Goal: Task Accomplishment & Management: Complete application form

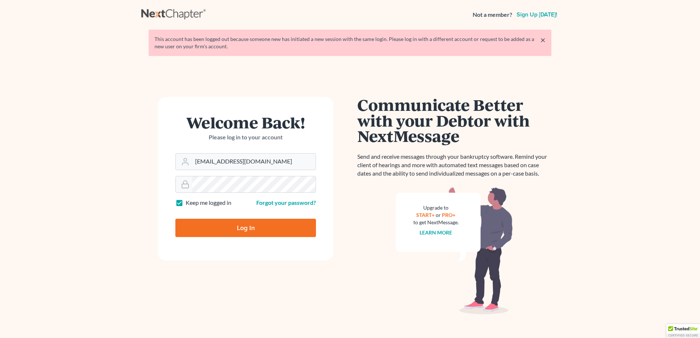
click at [265, 234] on input "Log In" at bounding box center [245, 228] width 141 height 18
type input "Thinking..."
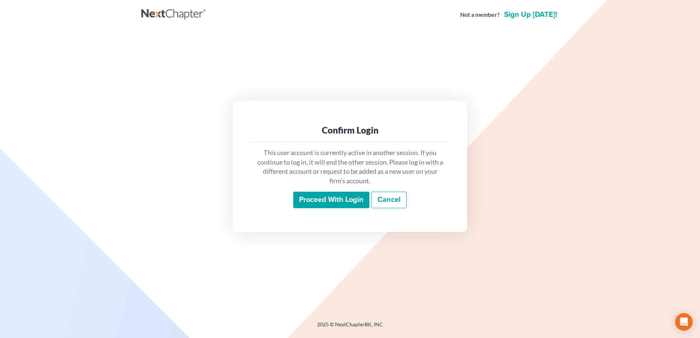
click at [339, 206] on input "Proceed with login" at bounding box center [331, 200] width 76 height 17
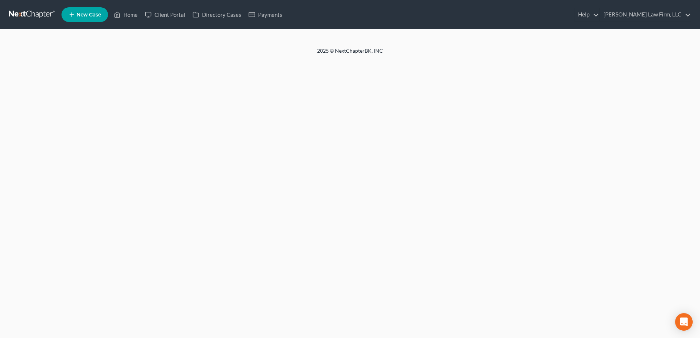
click at [86, 11] on new-legal-case-button "New Case" at bounding box center [85, 14] width 46 height 15
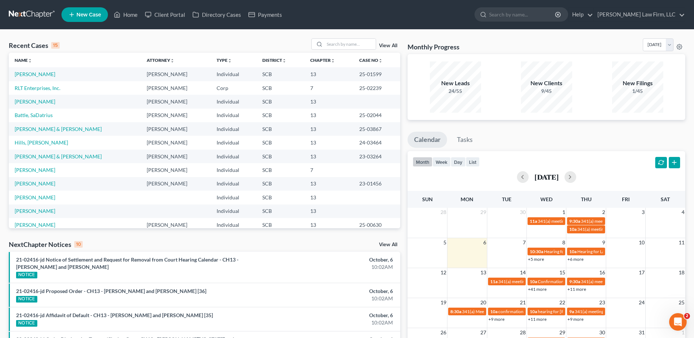
click at [82, 12] on span "New Case" at bounding box center [89, 14] width 25 height 5
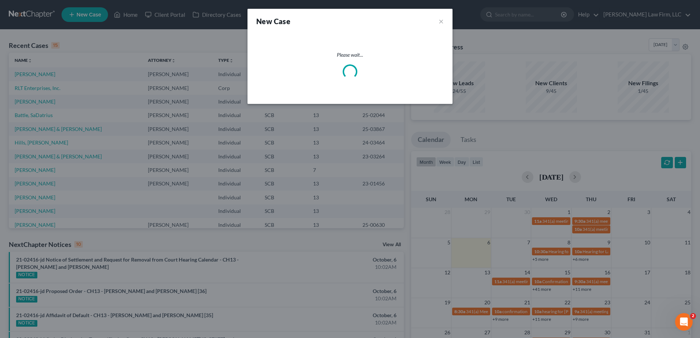
select select "72"
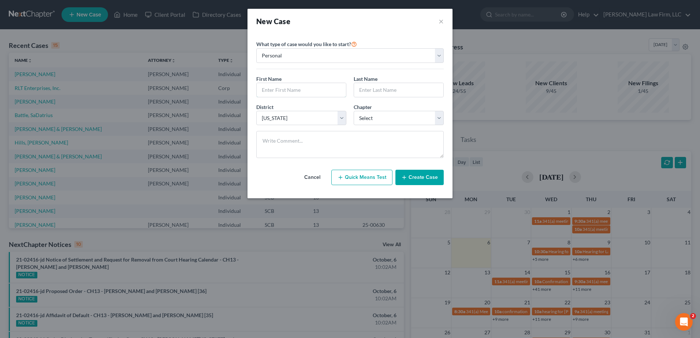
click at [311, 91] on input "text" at bounding box center [301, 90] width 89 height 14
type input "Akeem"
click at [391, 95] on input "text" at bounding box center [398, 90] width 89 height 14
type input "Rivers"
click at [390, 115] on select "Select 7 11 12 13" at bounding box center [399, 118] width 90 height 15
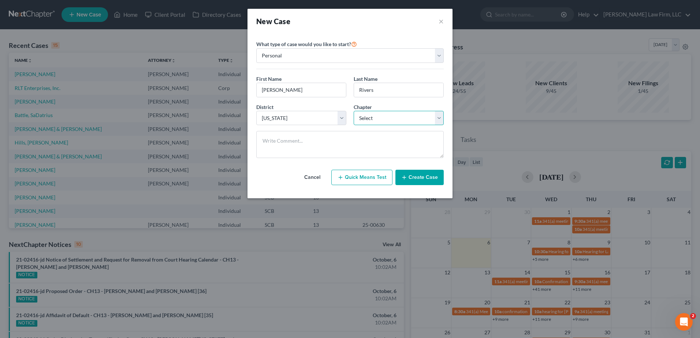
select select "3"
click at [354, 111] on select "Select 7 11 12 13" at bounding box center [399, 118] width 90 height 15
click at [424, 177] on button "Create Case" at bounding box center [419, 177] width 48 height 15
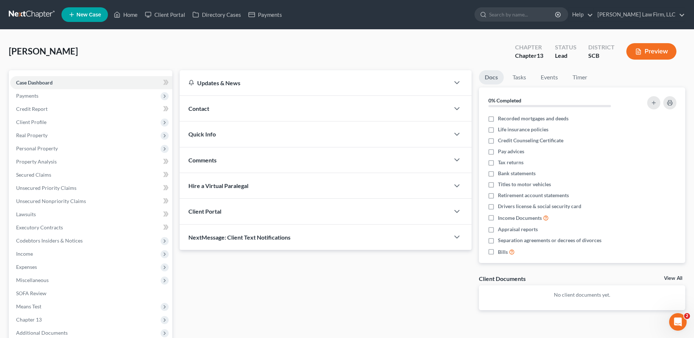
click at [234, 108] on div "Contact" at bounding box center [315, 108] width 270 height 25
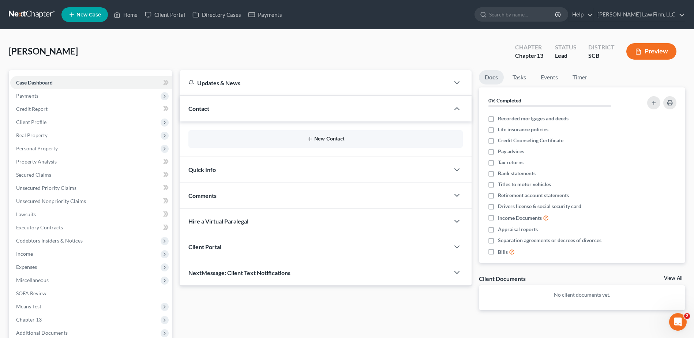
click at [332, 140] on button "New Contact" at bounding box center [325, 139] width 263 height 6
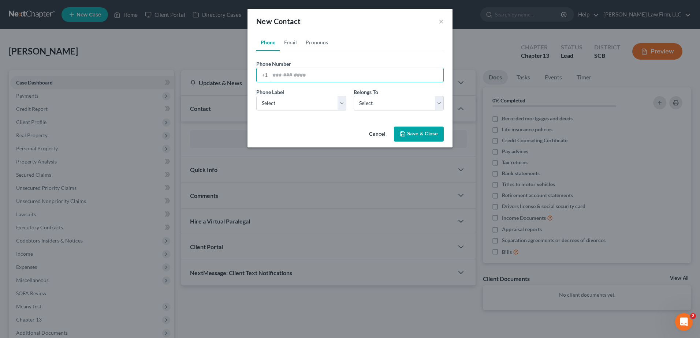
click at [321, 77] on input "tel" at bounding box center [356, 75] width 173 height 14
type input "843-666-2925"
drag, startPoint x: 308, startPoint y: 99, endPoint x: 305, endPoint y: 102, distance: 3.9
click at [308, 99] on select "Select Mobile Home Work Other" at bounding box center [301, 103] width 90 height 15
select select "0"
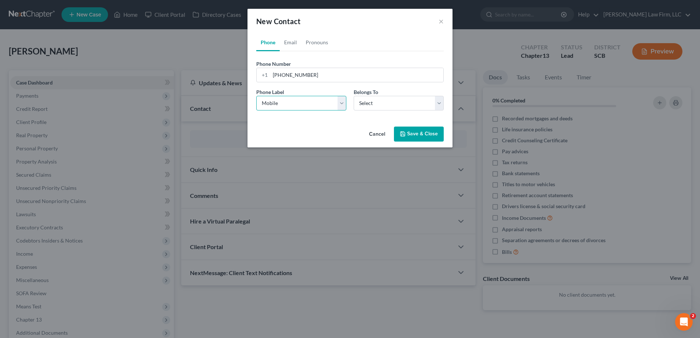
click at [256, 96] on select "Select Mobile Home Work Other" at bounding box center [301, 103] width 90 height 15
click at [387, 98] on select "Select Client Other" at bounding box center [399, 103] width 90 height 15
click at [354, 96] on select "Select Client Other" at bounding box center [399, 103] width 90 height 15
drag, startPoint x: 379, startPoint y: 98, endPoint x: 379, endPoint y: 106, distance: 8.4
click at [379, 98] on select "Select Client Other" at bounding box center [399, 103] width 90 height 15
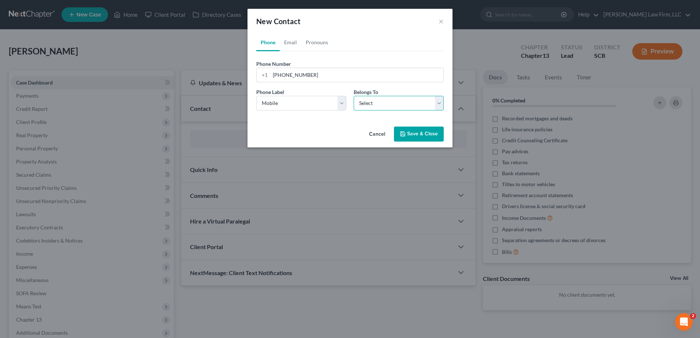
select select "0"
click at [354, 96] on select "Select Client Other" at bounding box center [399, 103] width 90 height 15
select select "0"
click at [291, 37] on link "Email" at bounding box center [291, 43] width 22 height 18
click at [300, 76] on input "email" at bounding box center [356, 75] width 173 height 14
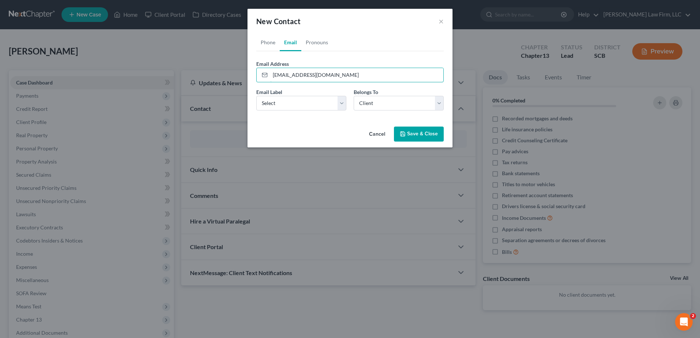
type input "akeemrivers1008@gmail.com"
click at [303, 103] on select "Select Home Work Other" at bounding box center [301, 103] width 90 height 15
select select "0"
click at [256, 96] on select "Select Home Work Other" at bounding box center [301, 103] width 90 height 15
click at [401, 133] on icon "button" at bounding box center [403, 134] width 4 height 4
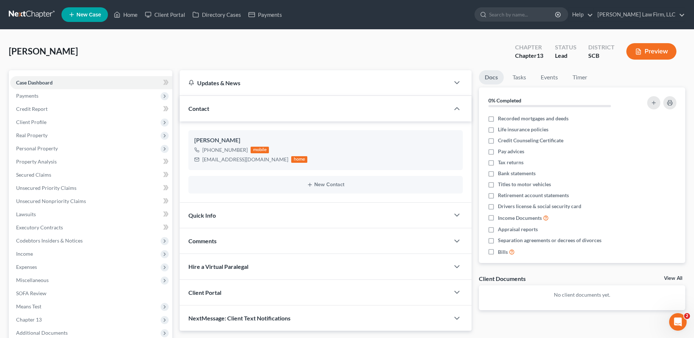
click at [59, 129] on span "Real Property" at bounding box center [91, 135] width 162 height 13
click at [55, 125] on span "Client Profile" at bounding box center [91, 122] width 162 height 13
click at [65, 168] on link "Debtor Profile" at bounding box center [99, 161] width 148 height 13
select select "0"
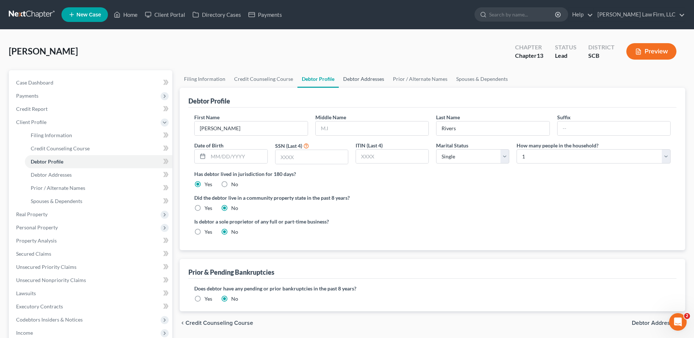
click at [376, 81] on link "Debtor Addresses" at bounding box center [364, 79] width 50 height 18
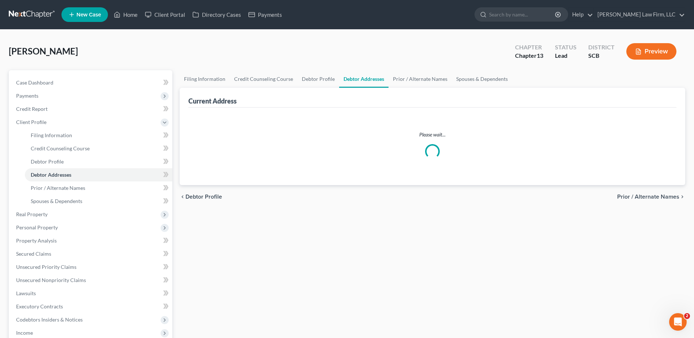
select select "0"
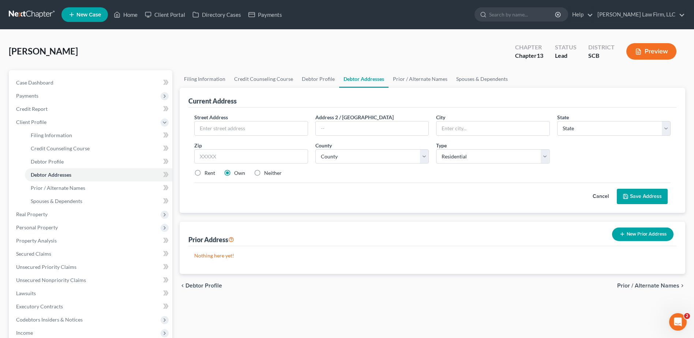
click at [279, 137] on div "Street Address * Address 2 / PO Box City * State * State AL AK AR AZ CA CO CT D…" at bounding box center [433, 148] width 484 height 70
click at [273, 133] on input "text" at bounding box center [251, 129] width 113 height 14
type input "332 Silver Springs Lane"
click at [486, 131] on input "text" at bounding box center [493, 129] width 113 height 14
type input "29229"
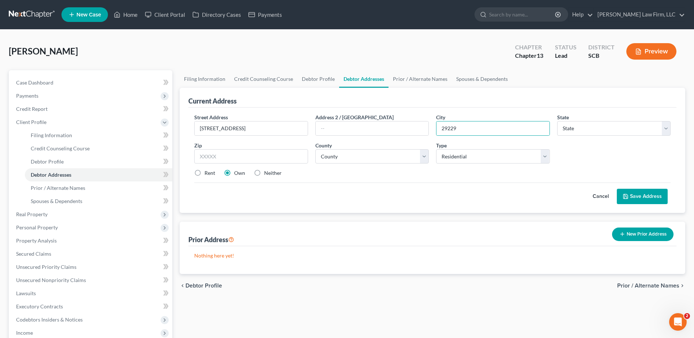
click at [586, 150] on div "Street Address * 332 Silver Springs Lane Address 2 / PO Box City * 29229 State …" at bounding box center [433, 148] width 484 height 70
click at [581, 128] on select "State AL AK AR AZ CA CO CT DE DC FL GA GU HI ID IL IN IA KS KY LA ME MD MA MI M…" at bounding box center [614, 128] width 113 height 15
select select "42"
click at [558, 121] on select "State AL AK AR AZ CA CO CT DE DC FL GA GU HI ID IL IN IA KS KY LA ME MD MA MI M…" at bounding box center [614, 128] width 113 height 15
click at [280, 189] on div "Cancel Save Address" at bounding box center [432, 194] width 477 height 22
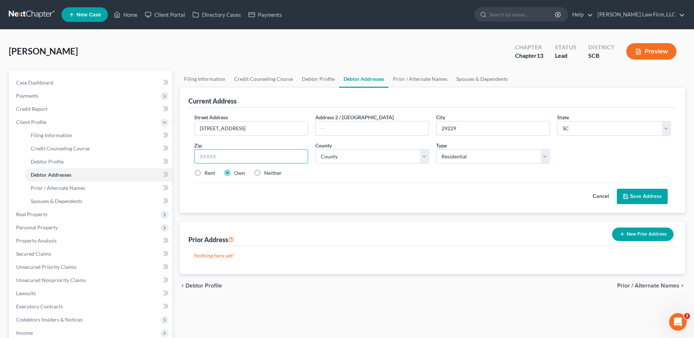
click at [272, 157] on input "text" at bounding box center [250, 156] width 113 height 15
drag, startPoint x: 486, startPoint y: 130, endPoint x: 302, endPoint y: 161, distance: 186.8
click at [302, 161] on div "Street Address * 332 Silver Springs Lane Address 2 / PO Box City * 29229 State …" at bounding box center [433, 148] width 484 height 70
type input "Columbia"
click at [302, 161] on input "text" at bounding box center [250, 156] width 113 height 15
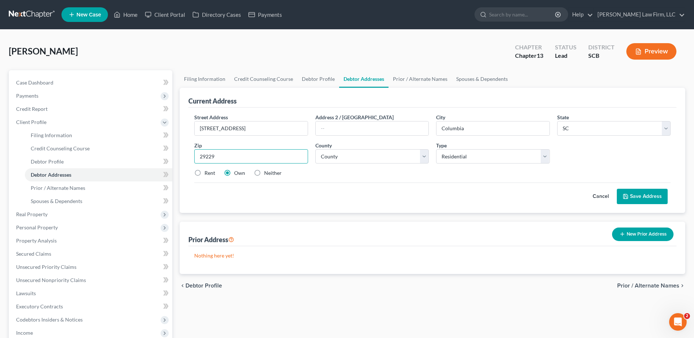
type input "29229"
click at [371, 183] on div "Cancel Save Address" at bounding box center [432, 194] width 477 height 22
click at [642, 196] on button "Save Address" at bounding box center [642, 196] width 51 height 15
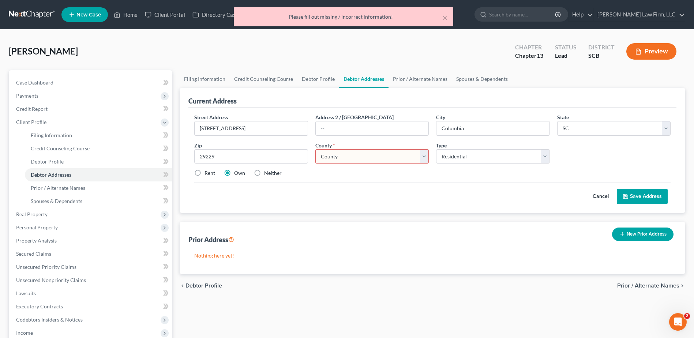
click at [382, 153] on select "County Abbeville County Aiken County Allendale County Anderson County Bamberg C…" at bounding box center [372, 156] width 113 height 15
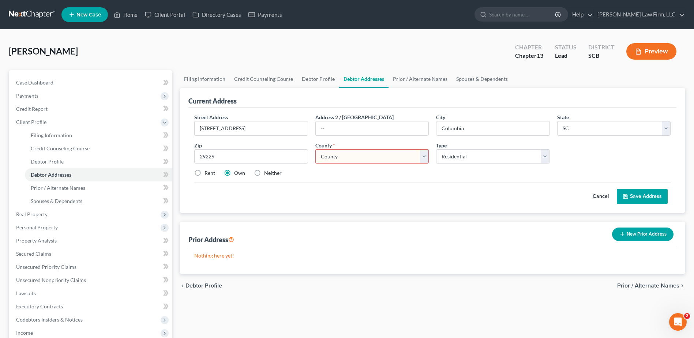
click at [368, 158] on select "County Abbeville County Aiken County Allendale County Anderson County Bamberg C…" at bounding box center [372, 156] width 113 height 15
click at [366, 160] on select "County Abbeville County Aiken County Allendale County Anderson County Bamberg C…" at bounding box center [372, 156] width 113 height 15
select select "39"
click at [316, 149] on select "County Abbeville County Aiken County Allendale County Anderson County Bamberg C…" at bounding box center [372, 156] width 113 height 15
click at [659, 195] on button "Save Address" at bounding box center [642, 196] width 51 height 15
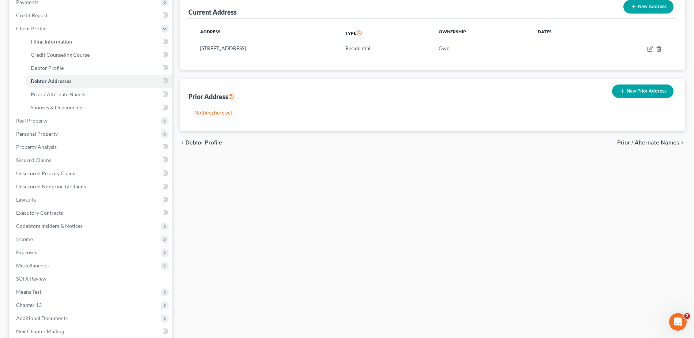
scroll to position [170, 0]
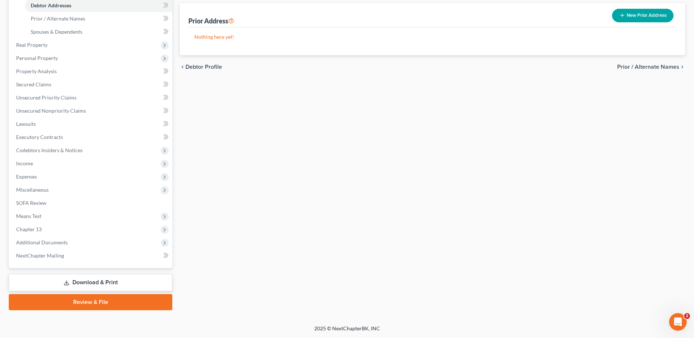
click at [50, 241] on span "Additional Documents" at bounding box center [42, 242] width 52 height 6
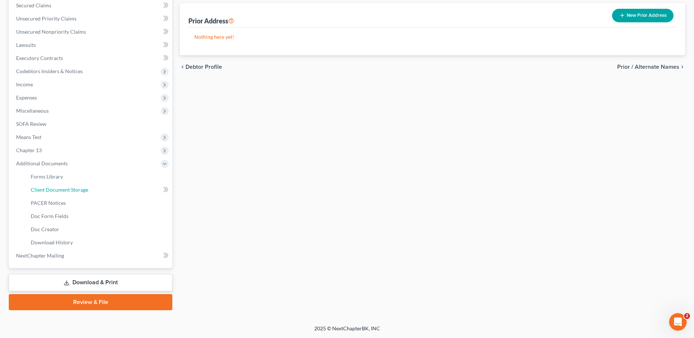
click at [72, 193] on span "Client Document Storage" at bounding box center [59, 190] width 57 height 6
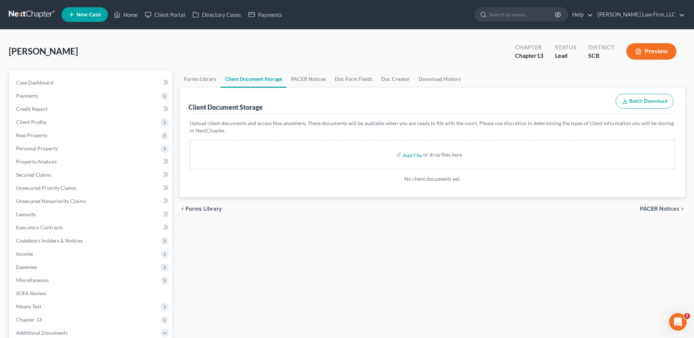
click at [321, 167] on div "Add File or drop files here" at bounding box center [432, 154] width 485 height 29
click at [317, 162] on div "Add File or drop files here" at bounding box center [432, 154] width 485 height 29
drag, startPoint x: 315, startPoint y: 161, endPoint x: 287, endPoint y: 152, distance: 29.4
click at [287, 152] on div "Add File or drop files here" at bounding box center [432, 154] width 485 height 29
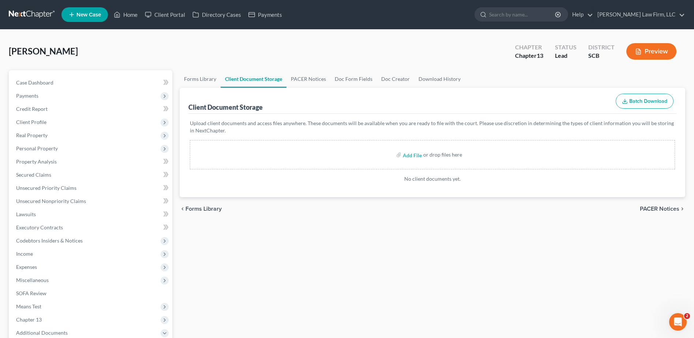
drag, startPoint x: 285, startPoint y: 152, endPoint x: 534, endPoint y: 157, distance: 249.0
click at [534, 157] on div "Add File or drop files here" at bounding box center [432, 154] width 485 height 29
drag, startPoint x: 414, startPoint y: 155, endPoint x: 383, endPoint y: 152, distance: 30.9
click at [377, 154] on div "Add File or drop files here" at bounding box center [432, 154] width 485 height 29
click at [414, 156] on input "file" at bounding box center [412, 154] width 18 height 13
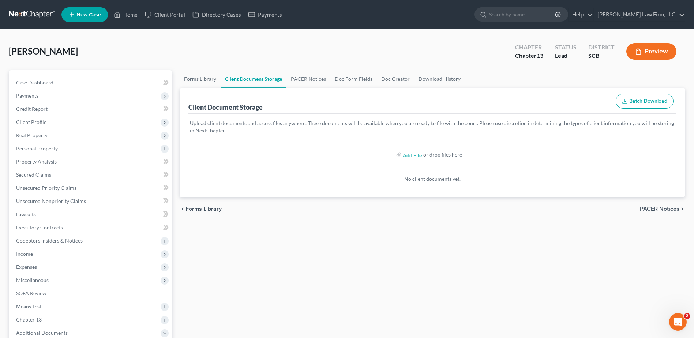
click at [324, 162] on div "Add File or drop files here" at bounding box center [432, 154] width 485 height 29
drag, startPoint x: 323, startPoint y: 150, endPoint x: 565, endPoint y: 228, distance: 254.8
click at [574, 231] on div "Forms Library Client Document Storage PACER Notices Doc Form Fields Doc Creator…" at bounding box center [432, 275] width 513 height 410
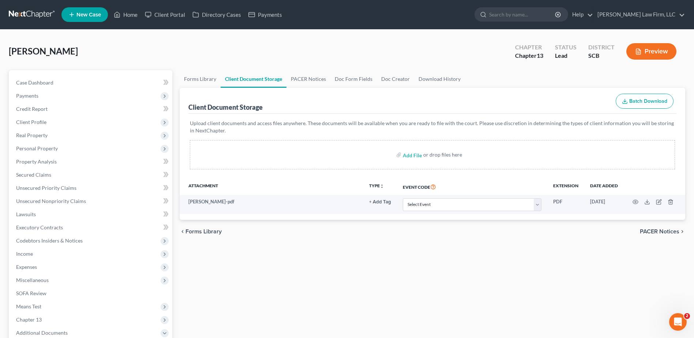
click at [214, 199] on td "Akeem rivers-pdf" at bounding box center [271, 204] width 183 height 19
click at [659, 201] on icon "button" at bounding box center [659, 201] width 3 height 3
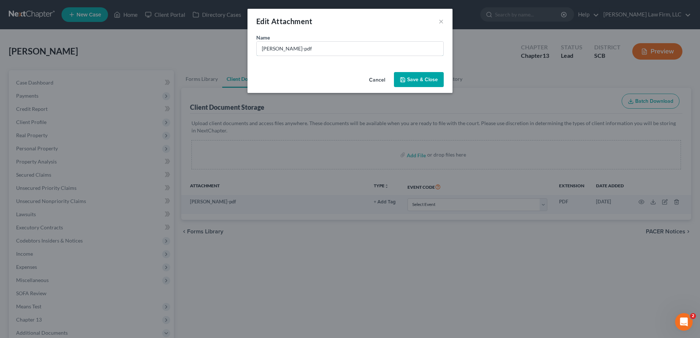
click at [335, 42] on input "Akeem rivers-pdf" at bounding box center [350, 49] width 187 height 14
type input "Akeem Rivers NB Sheet"
click at [430, 84] on button "Save & Close" at bounding box center [419, 79] width 50 height 15
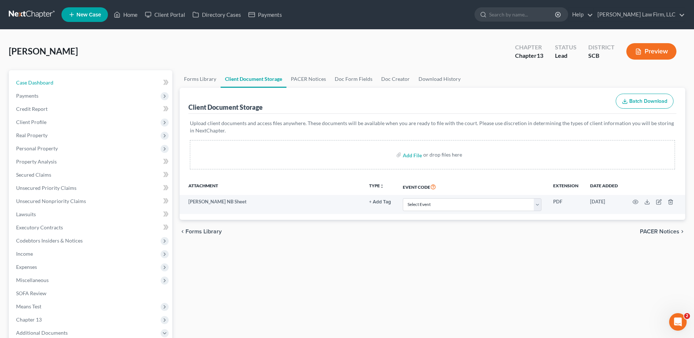
click at [97, 88] on link "Case Dashboard" at bounding box center [91, 82] width 162 height 13
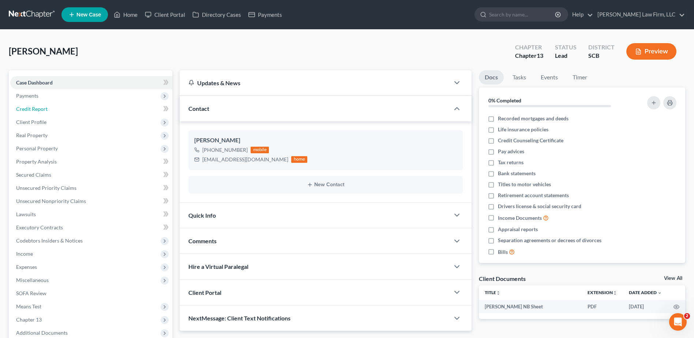
click at [96, 103] on link "Credit Report" at bounding box center [91, 109] width 162 height 13
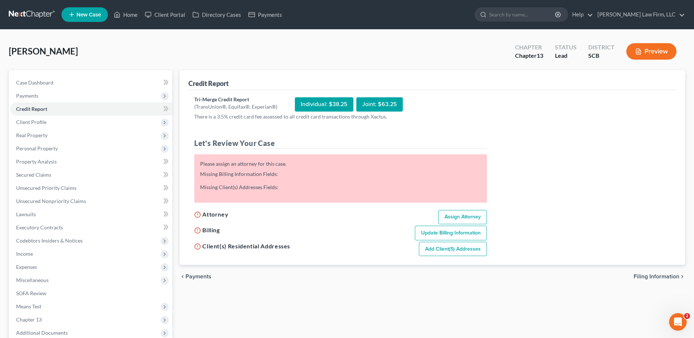
click at [92, 119] on span "Client Profile" at bounding box center [91, 122] width 162 height 13
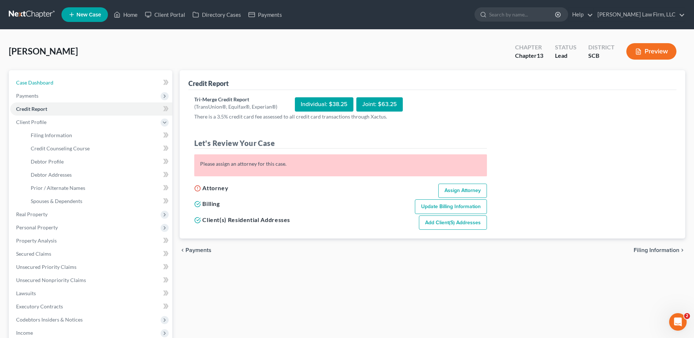
click at [66, 86] on link "Case Dashboard" at bounding box center [91, 82] width 162 height 13
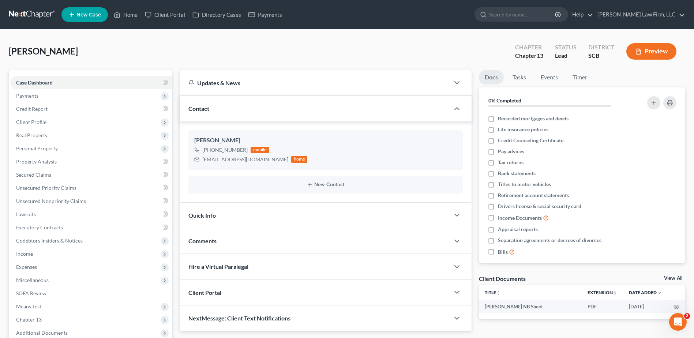
click at [60, 98] on span "Payments" at bounding box center [91, 95] width 162 height 13
click at [67, 142] on span "Client Profile" at bounding box center [91, 148] width 162 height 13
click at [59, 107] on link "Credit Report" at bounding box center [91, 109] width 162 height 13
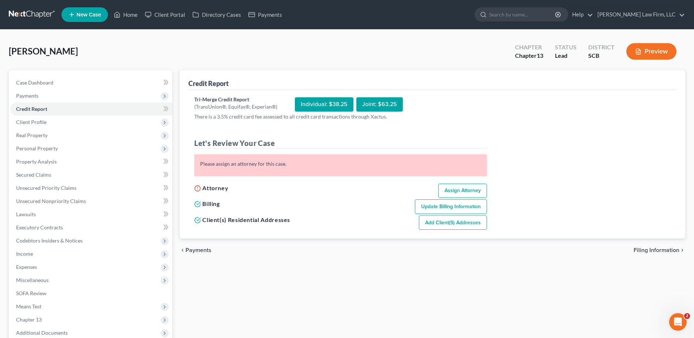
click at [48, 98] on span "Payments" at bounding box center [91, 95] width 162 height 13
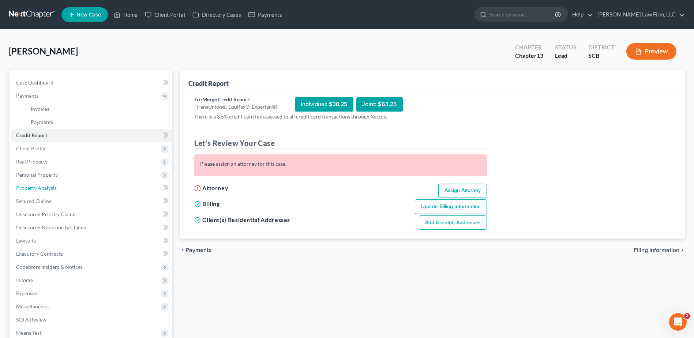
click at [55, 186] on span "Property Analysis" at bounding box center [36, 188] width 41 height 6
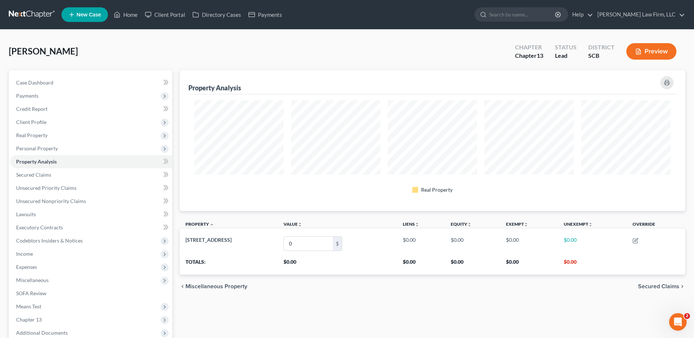
scroll to position [141, 506]
click at [49, 98] on span "Payments" at bounding box center [91, 95] width 162 height 13
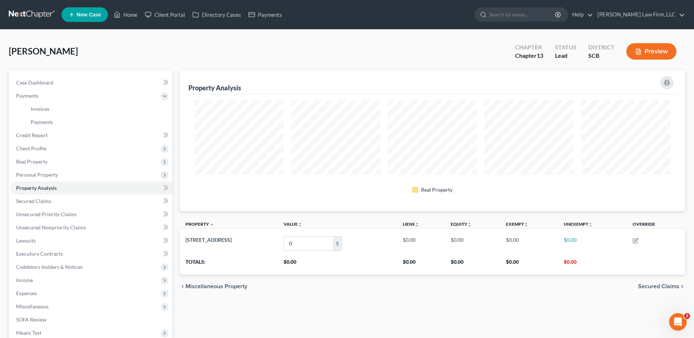
click at [41, 144] on span "Client Profile" at bounding box center [91, 148] width 162 height 13
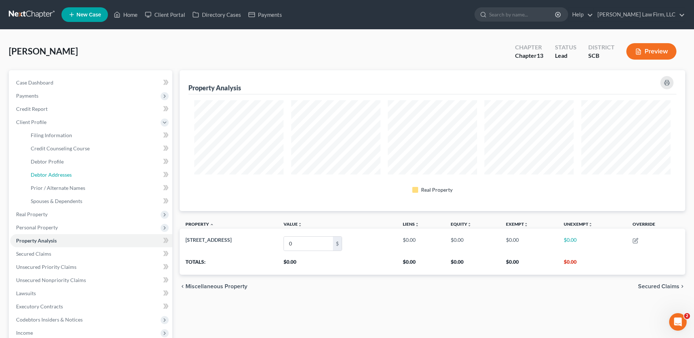
click at [52, 170] on link "Debtor Addresses" at bounding box center [99, 174] width 148 height 13
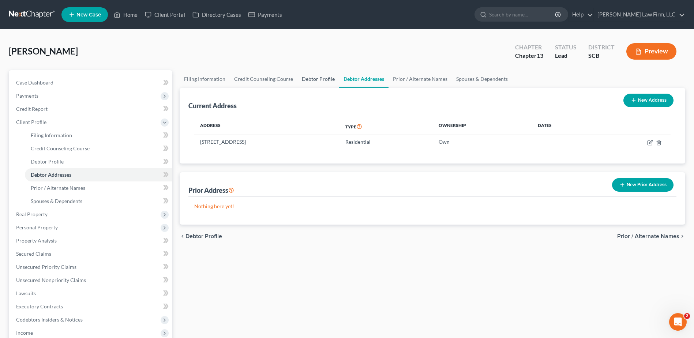
click at [299, 79] on link "Debtor Profile" at bounding box center [319, 79] width 42 height 18
select select "0"
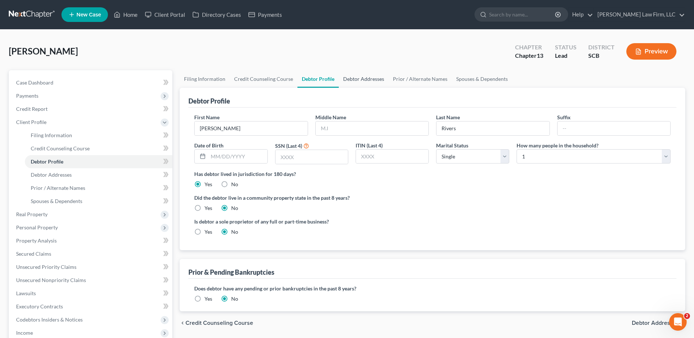
click at [362, 82] on link "Debtor Addresses" at bounding box center [364, 79] width 50 height 18
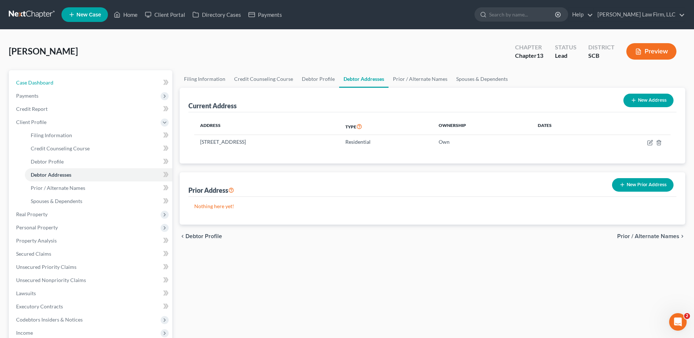
click at [47, 85] on span "Case Dashboard" at bounding box center [34, 82] width 37 height 6
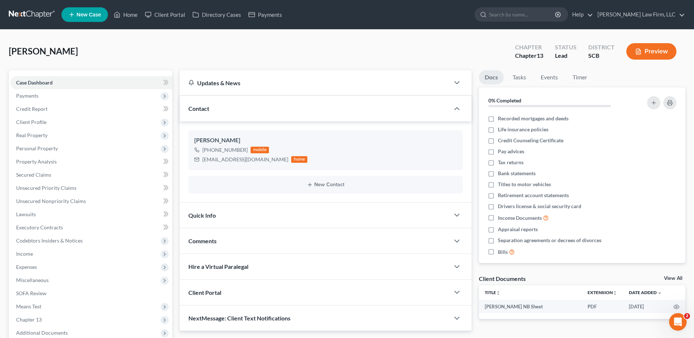
click at [40, 98] on span "Payments" at bounding box center [91, 95] width 162 height 13
click at [46, 108] on span "Invoices" at bounding box center [40, 109] width 19 height 6
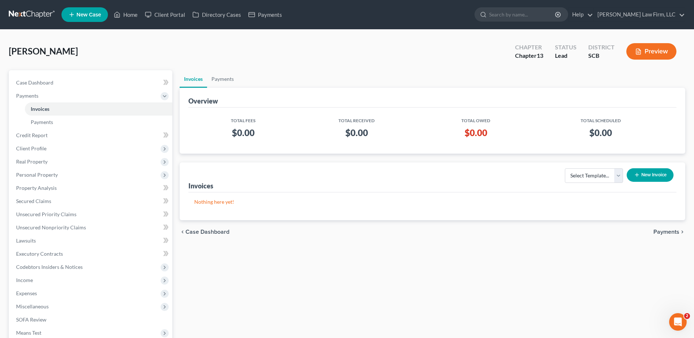
click at [644, 171] on button "New Invoice" at bounding box center [650, 175] width 47 height 14
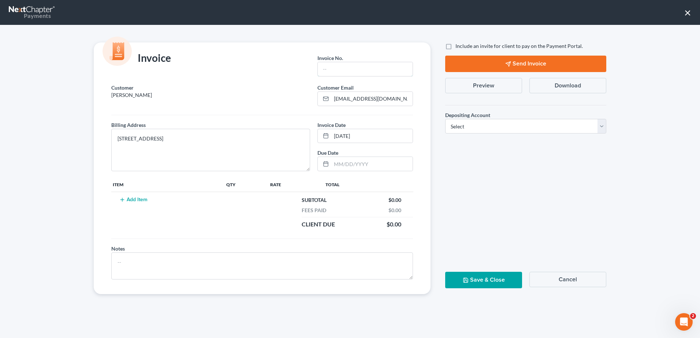
click at [342, 65] on input "text" at bounding box center [365, 69] width 95 height 14
type input "Cola"
click at [138, 203] on td "Add Item" at bounding box center [167, 212] width 113 height 41
click at [136, 199] on button "Add Item" at bounding box center [133, 200] width 32 height 6
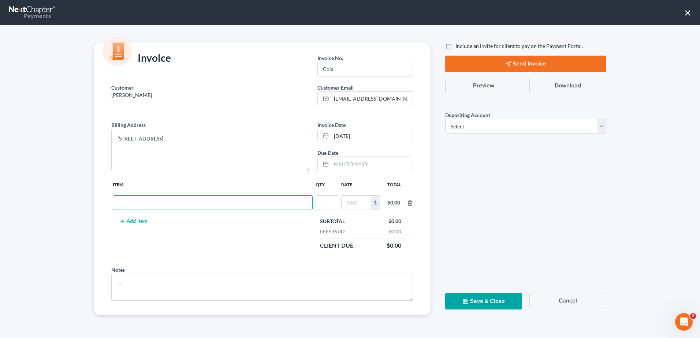
click at [160, 207] on input "text" at bounding box center [212, 203] width 199 height 14
type input "c"
type input "Chapter 13"
click at [326, 205] on input "text" at bounding box center [327, 203] width 22 height 14
type input "1"
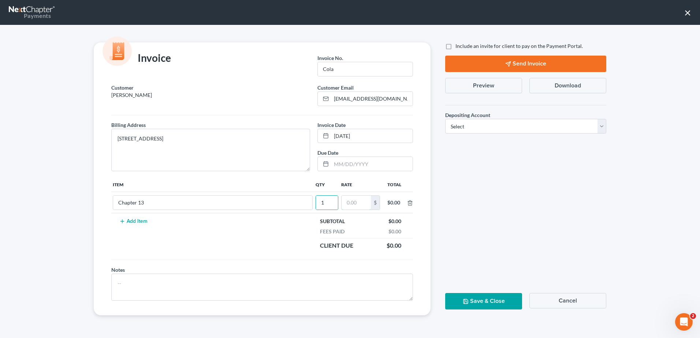
click at [369, 202] on input "text" at bounding box center [356, 203] width 29 height 14
type input "1,500"
click at [507, 123] on select "Select Operation Trust" at bounding box center [525, 126] width 161 height 15
select select "1"
click at [445, 119] on select "Select Operation Trust" at bounding box center [525, 126] width 161 height 15
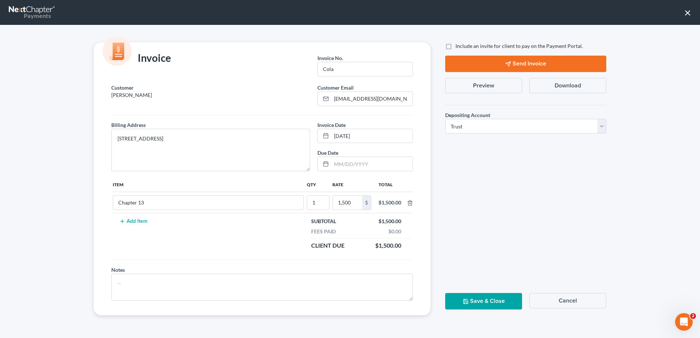
click at [477, 301] on button "Save & Close" at bounding box center [483, 301] width 77 height 16
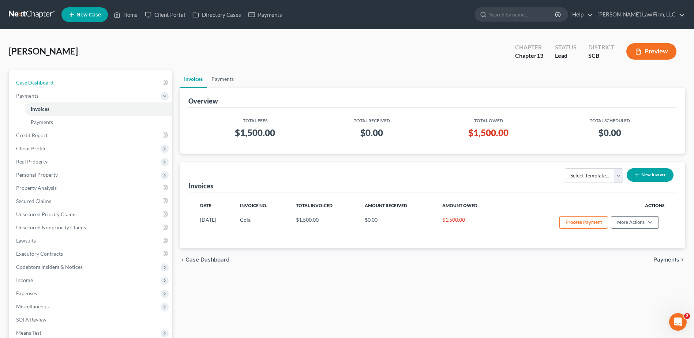
click at [71, 87] on link "Case Dashboard" at bounding box center [91, 82] width 162 height 13
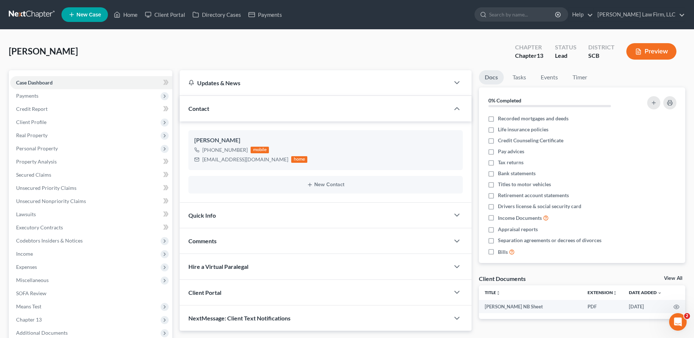
click at [214, 53] on div "Rivers, Akeem Upgraded Chapter Chapter 13 Status Lead District SCB Preview" at bounding box center [347, 54] width 677 height 32
click at [33, 12] on link at bounding box center [32, 14] width 47 height 13
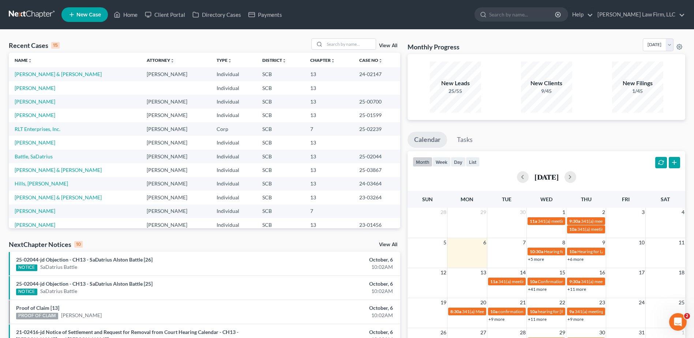
click at [206, 37] on div "Recent Cases 15 View All Name unfold_more expand_more expand_less Attorney unfo…" at bounding box center [347, 283] width 694 height 506
click at [23, 11] on link at bounding box center [32, 14] width 47 height 13
click at [304, 16] on ul "New Case Home Client Portal Directory Cases Payments - No Result - See all resu…" at bounding box center [374, 14] width 624 height 19
